Goal: Task Accomplishment & Management: Manage account settings

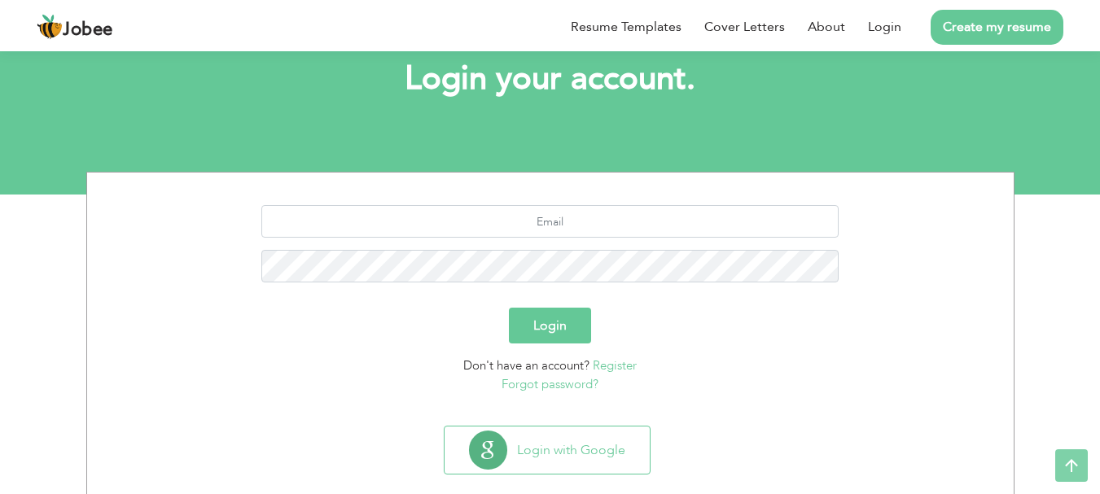
scroll to position [124, 0]
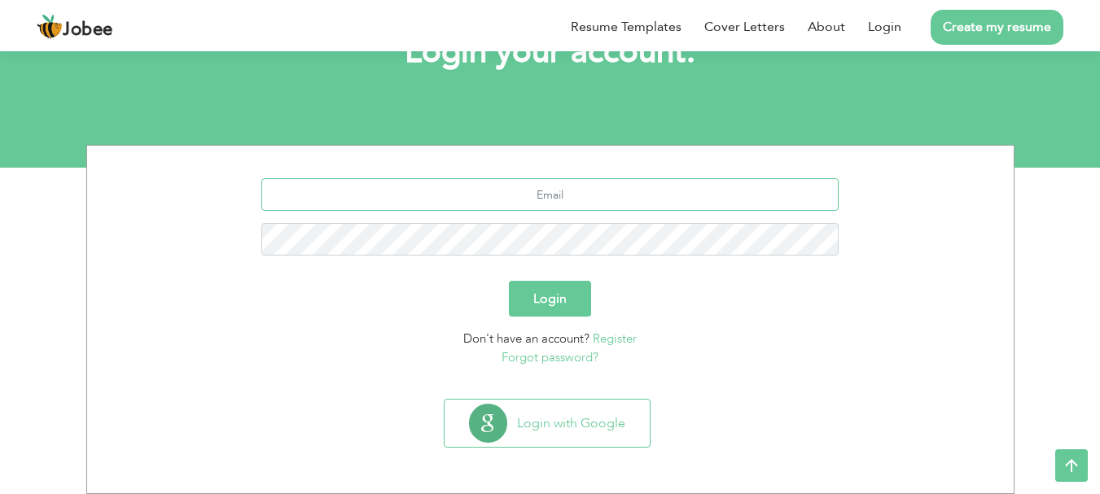
click at [608, 196] on input "text" at bounding box center [550, 194] width 578 height 33
type input "[EMAIL_ADDRESS][DOMAIN_NAME]"
click at [546, 301] on button "Login" at bounding box center [550, 299] width 82 height 36
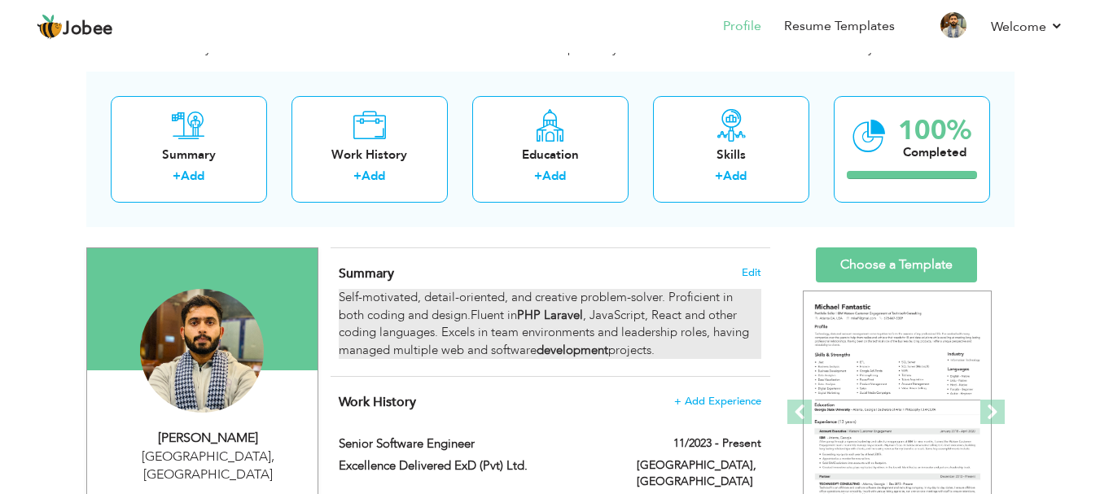
scroll to position [60, 0]
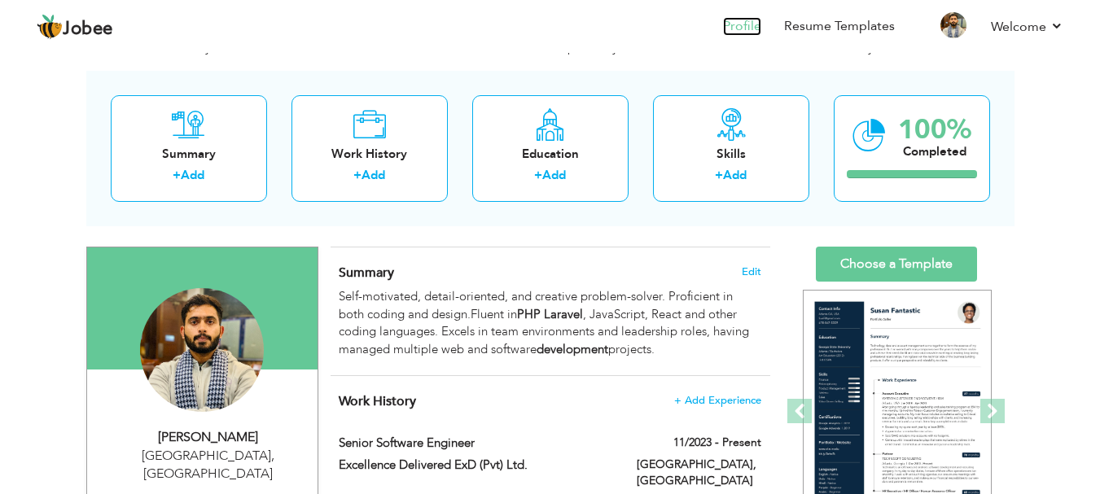
click at [737, 19] on link "Profile" at bounding box center [742, 26] width 38 height 19
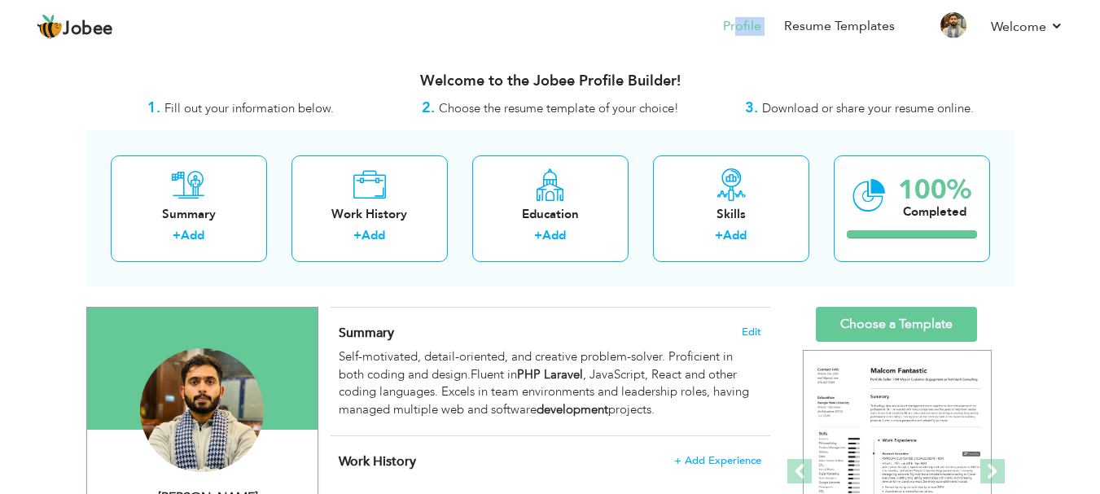
drag, startPoint x: 772, startPoint y: 48, endPoint x: 745, endPoint y: 57, distance: 29.1
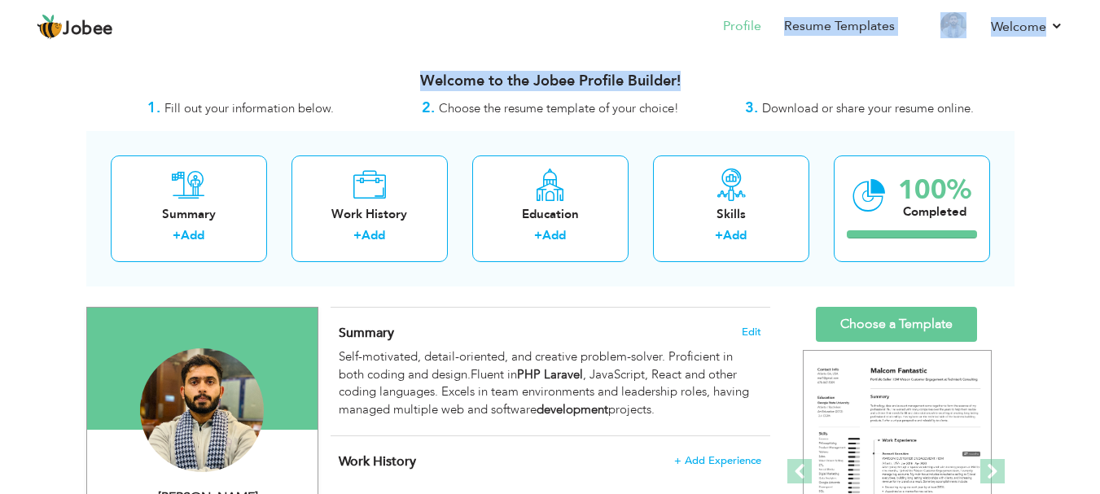
click at [744, 64] on div "Welcome to the Jobee Profile Builder!" at bounding box center [550, 77] width 929 height 41
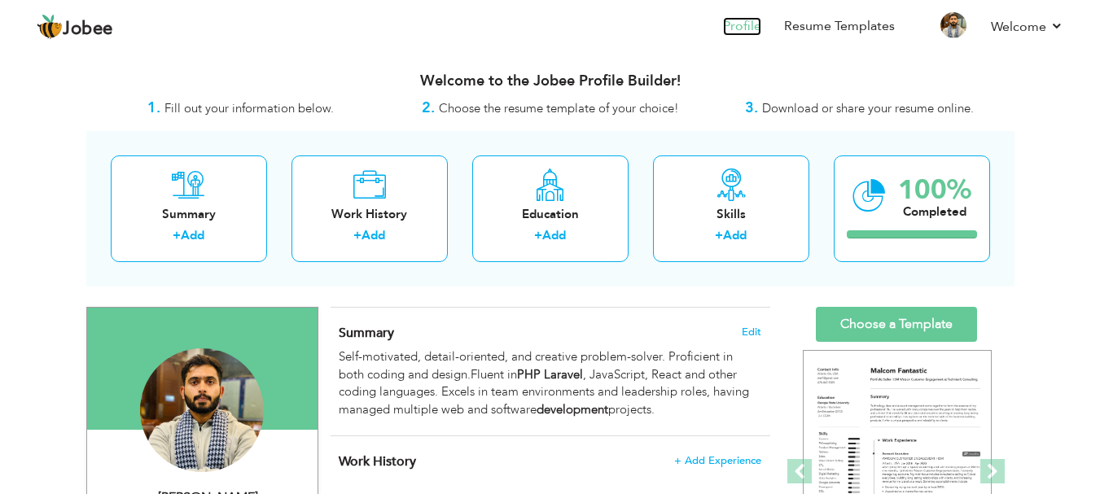
click at [739, 28] on link "Profile" at bounding box center [742, 26] width 38 height 19
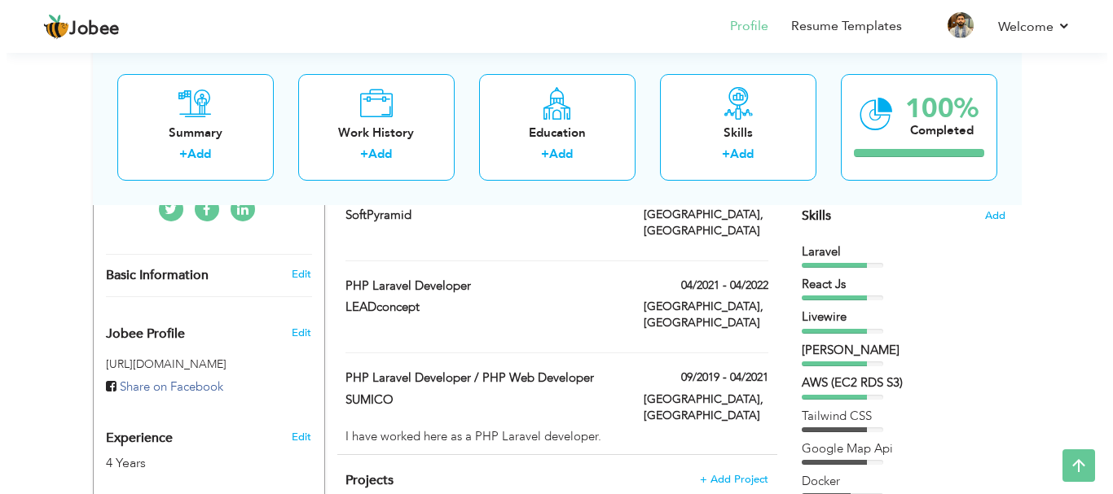
scroll to position [420, 0]
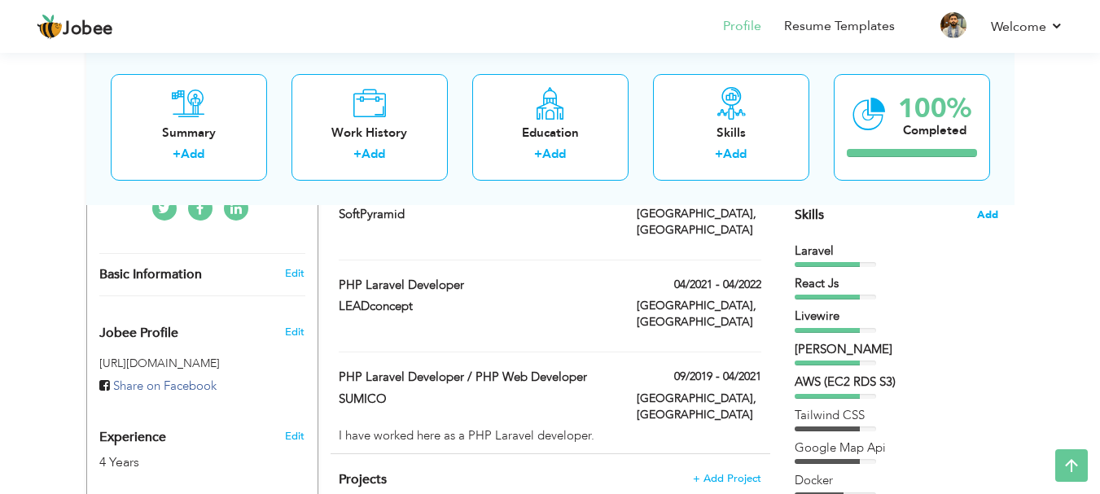
click at [989, 213] on span "Add" at bounding box center [987, 215] width 21 height 15
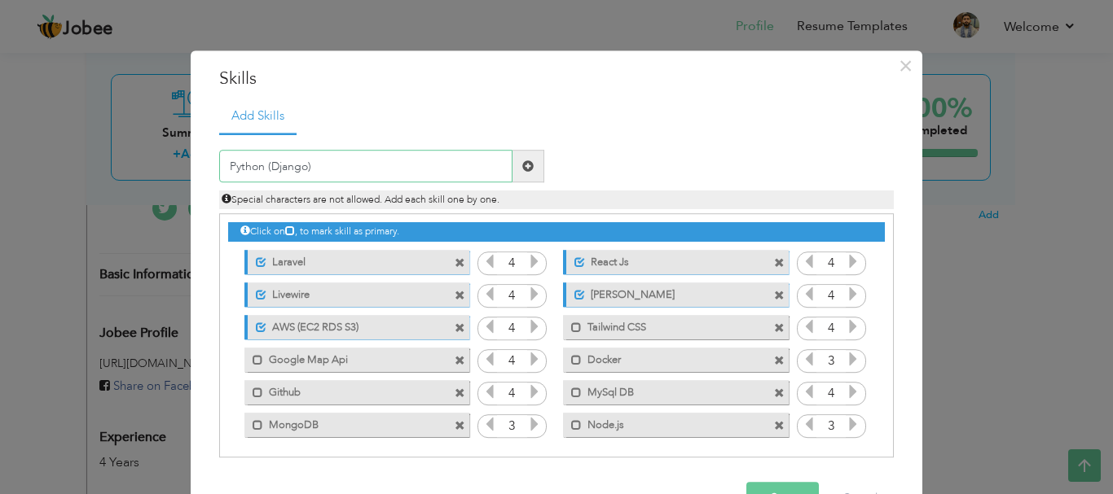
click at [261, 165] on input "Python (Django)" at bounding box center [365, 167] width 293 height 33
click at [266, 165] on input "Python (Vector DB" at bounding box center [365, 167] width 293 height 33
click at [355, 165] on input "Python (Vector DB" at bounding box center [365, 167] width 293 height 33
paste input "OpenCV"
click at [366, 162] on input "Python (Vector DB OpenCV Tesns" at bounding box center [365, 167] width 293 height 33
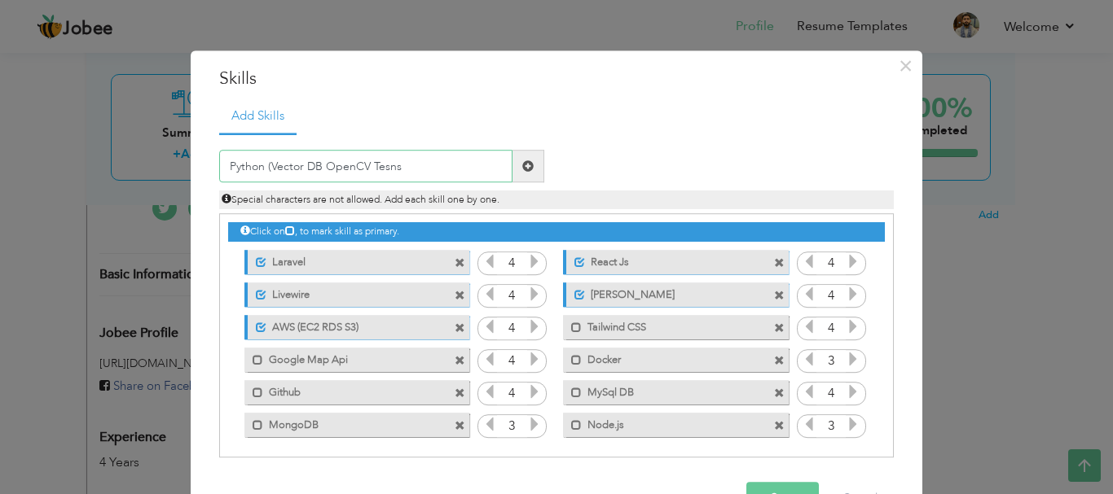
paste input "nsorFlow & PyTorch"
click at [432, 160] on input "Python (Vector DB OpenCV TensorFlow & PyTorch" at bounding box center [365, 167] width 293 height 33
click at [463, 164] on input "Python (Vector DB OpenCV TensorFlow PyTorch" at bounding box center [365, 167] width 293 height 33
type input "Python (Vector DB OpenCV TensorFlow PyTorch)"
click at [529, 165] on span at bounding box center [528, 167] width 32 height 33
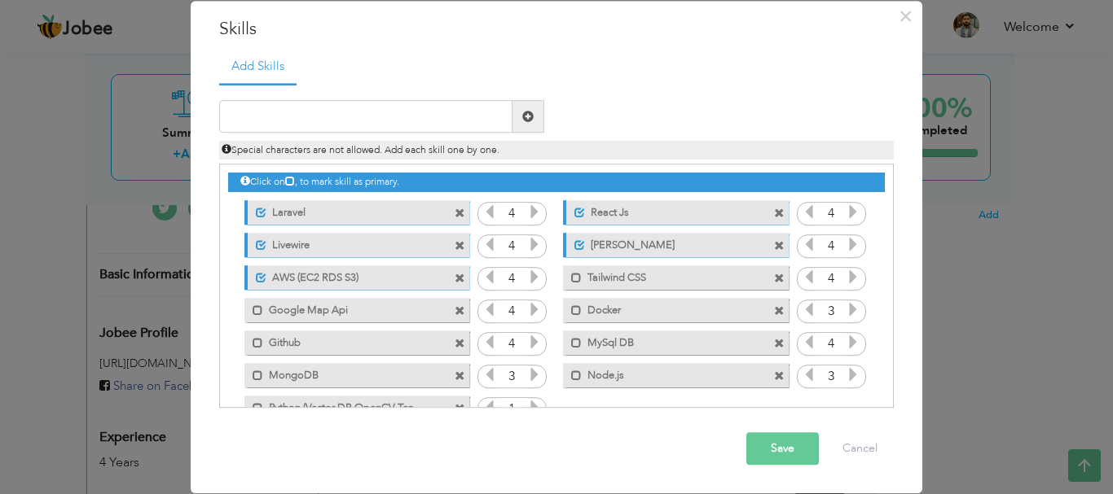
scroll to position [37, 0]
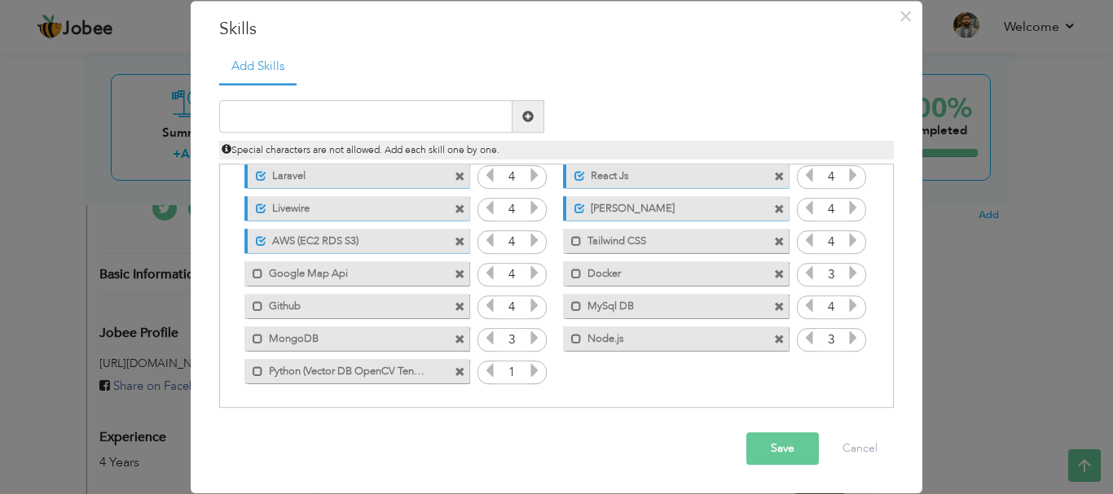
click at [527, 371] on icon at bounding box center [534, 371] width 15 height 15
click at [253, 371] on span at bounding box center [258, 372] width 11 height 11
click at [746, 436] on button "Save" at bounding box center [782, 449] width 72 height 33
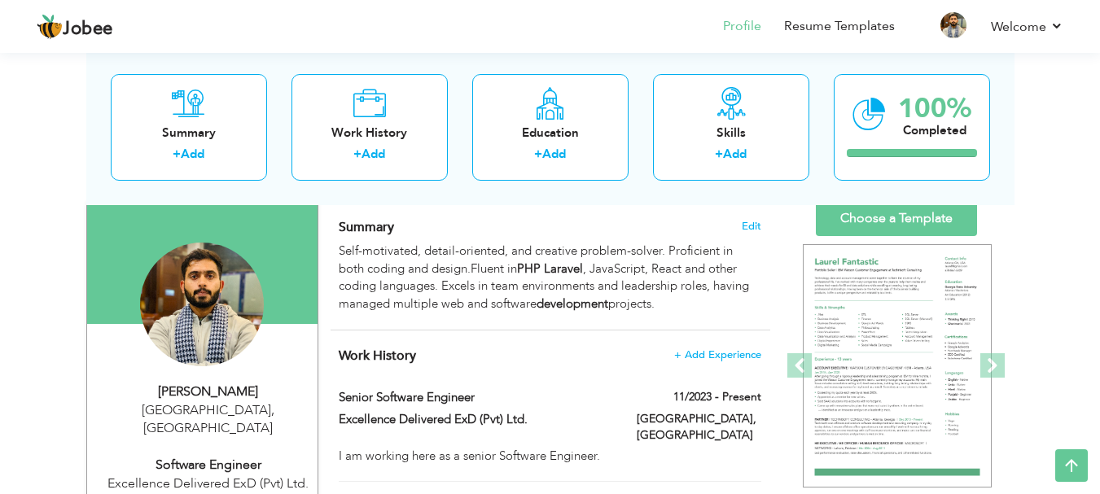
scroll to position [0, 0]
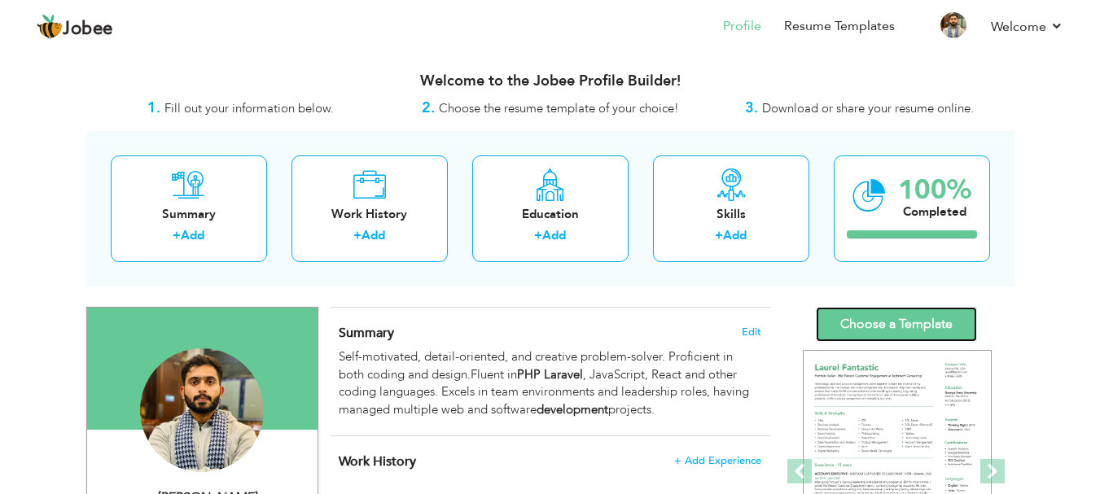
click at [844, 316] on link "Choose a Template" at bounding box center [896, 324] width 161 height 35
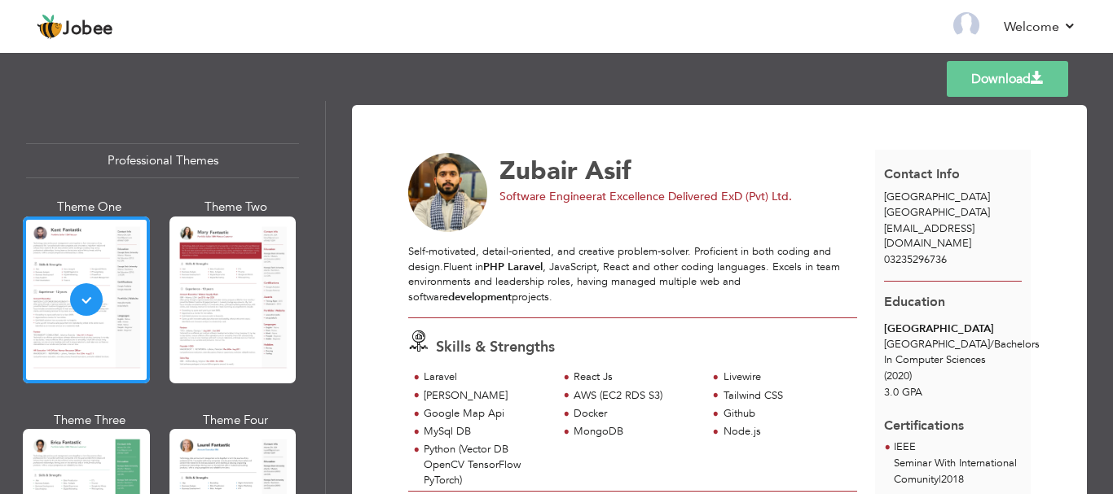
click at [978, 67] on link "Download" at bounding box center [1007, 79] width 121 height 36
